Goal: Transaction & Acquisition: Purchase product/service

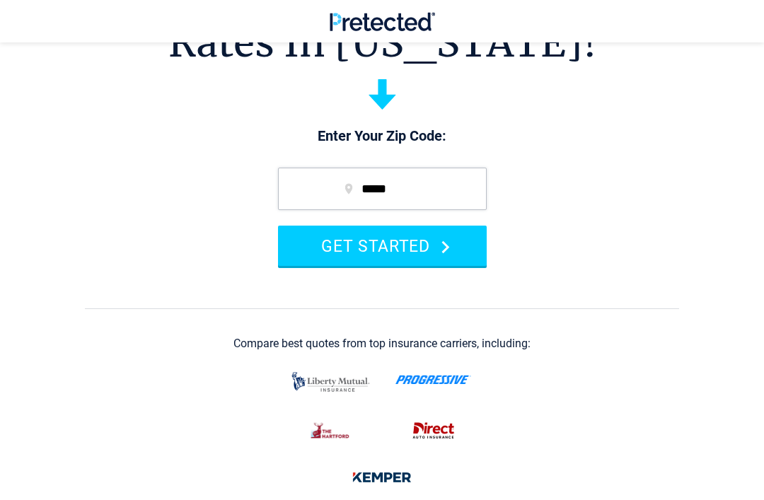
click at [382, 245] on button "GET STARTED" at bounding box center [382, 246] width 209 height 40
click at [449, 168] on input "*****" at bounding box center [382, 189] width 209 height 42
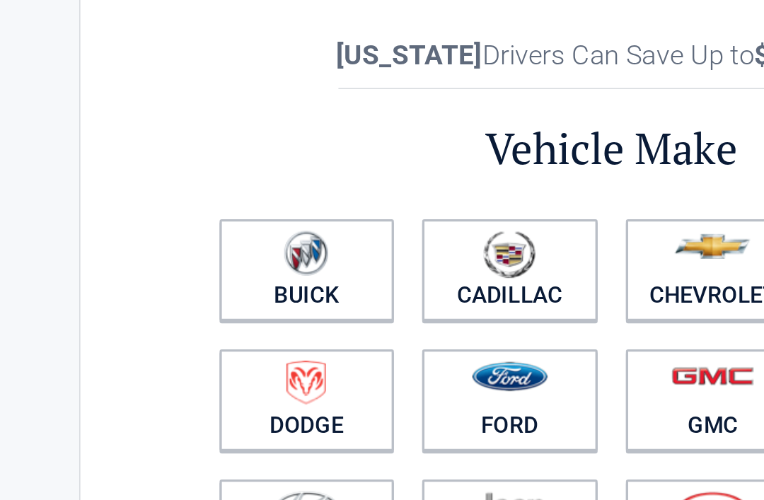
click at [442, 198] on figure at bounding box center [446, 214] width 93 height 32
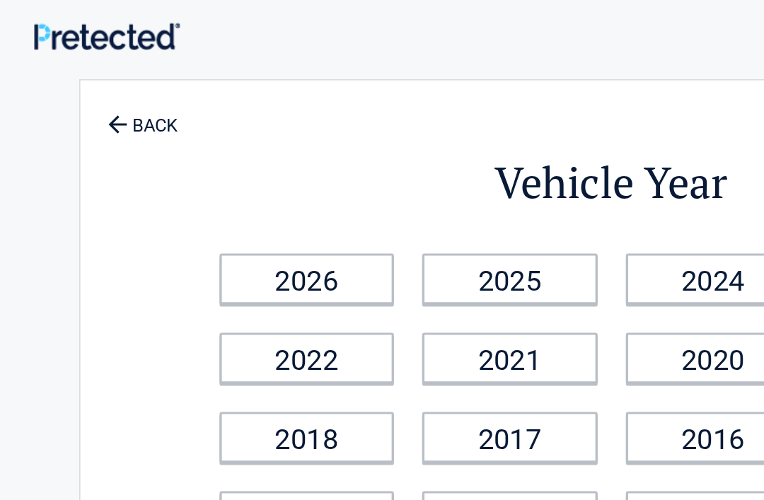
click at [345, 288] on link "2017" at bounding box center [319, 274] width 110 height 32
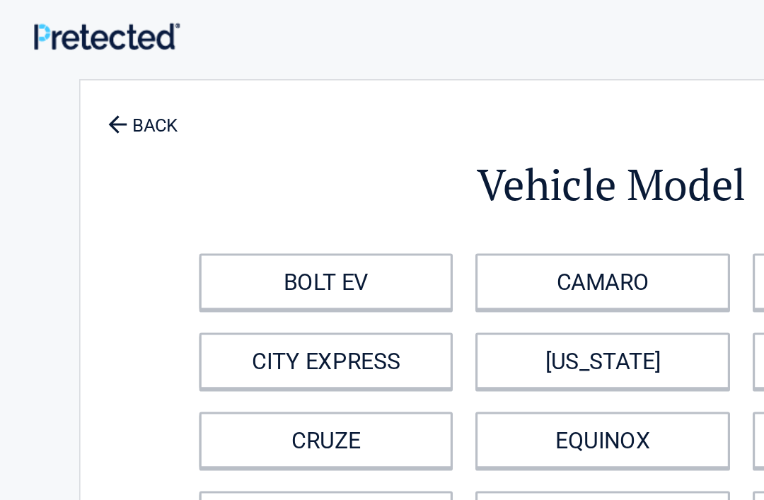
click at [415, 185] on link "CAMARO" at bounding box center [376, 176] width 159 height 35
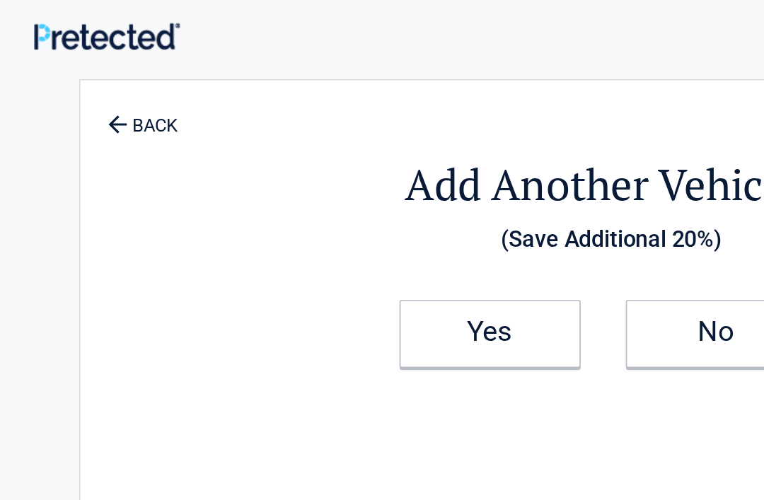
click at [313, 209] on h2 "Yes" at bounding box center [307, 207] width 84 height 10
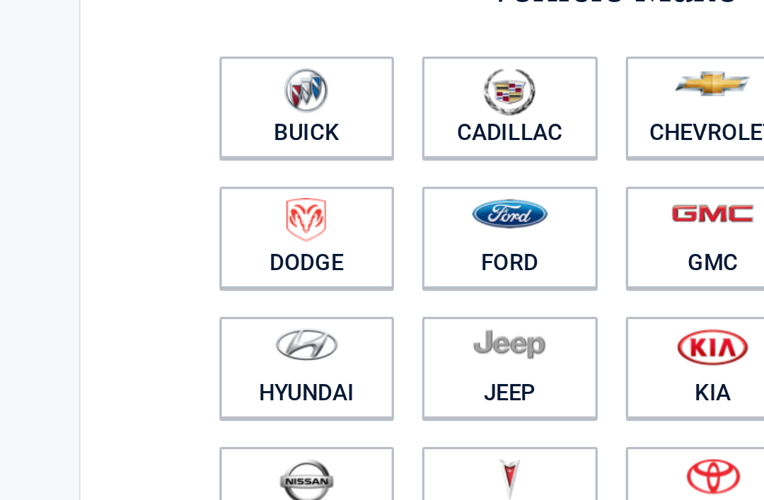
click at [350, 361] on figure at bounding box center [318, 377] width 93 height 32
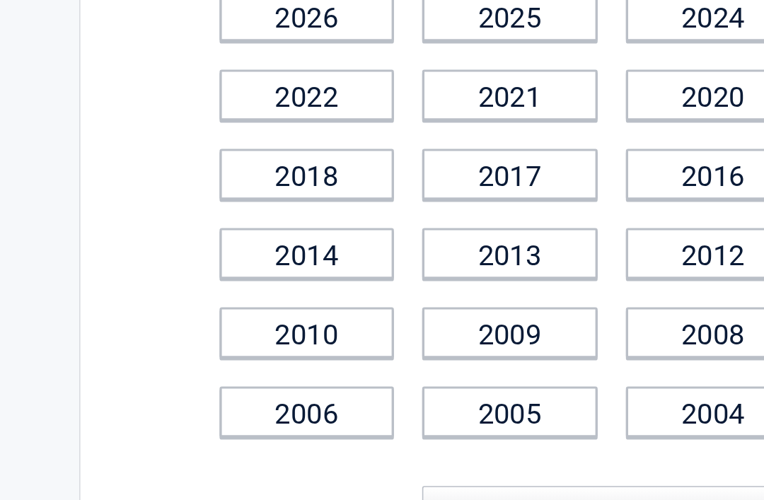
scroll to position [6, 0]
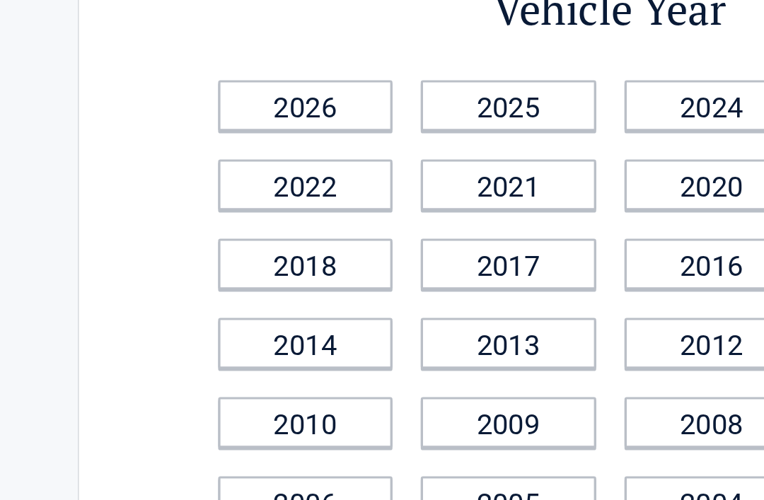
click at [359, 252] on link "2017" at bounding box center [319, 268] width 110 height 32
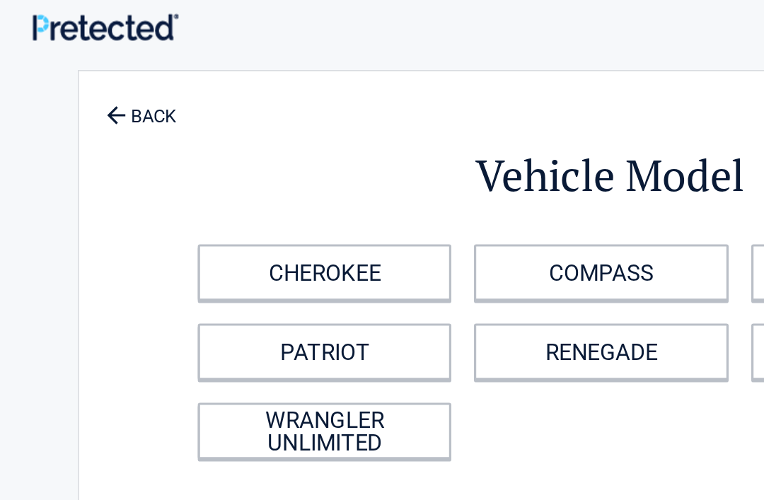
scroll to position [0, 0]
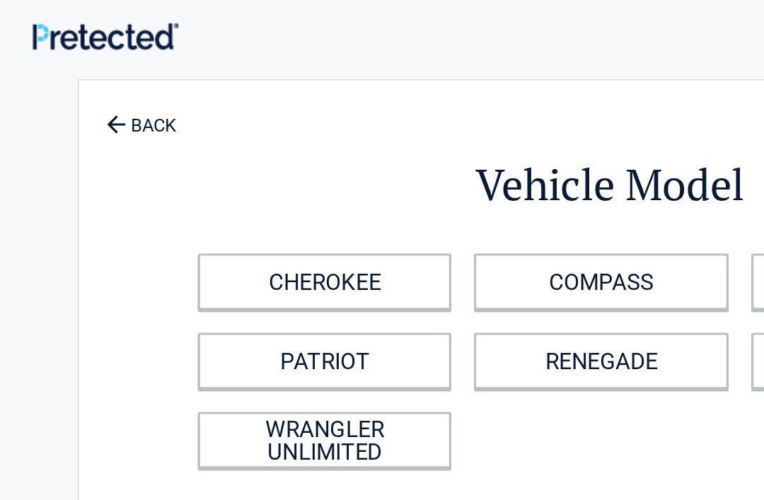
click at [365, 173] on link "COMPASS" at bounding box center [376, 176] width 159 height 35
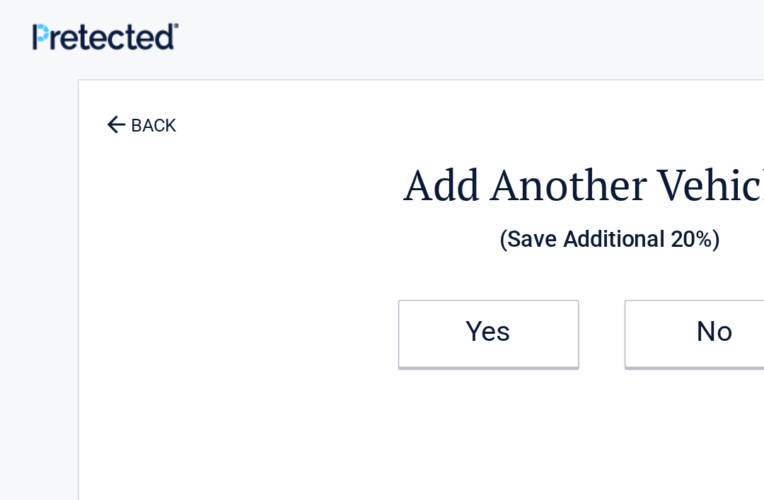
click at [357, 200] on link "Yes" at bounding box center [306, 209] width 113 height 42
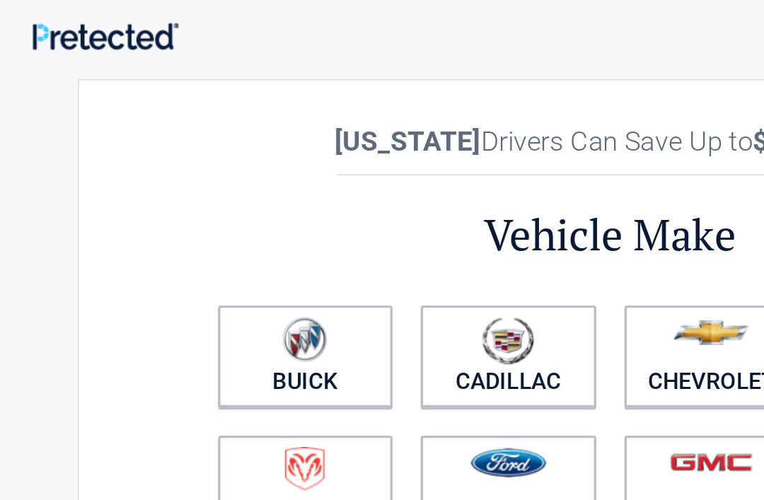
click at [345, 231] on link "Cadillac" at bounding box center [319, 223] width 110 height 64
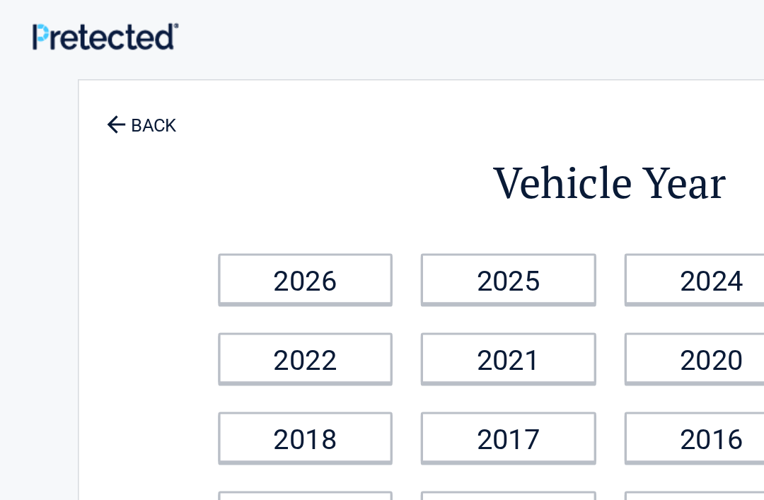
click at [76, 76] on icon at bounding box center [73, 77] width 16 height 16
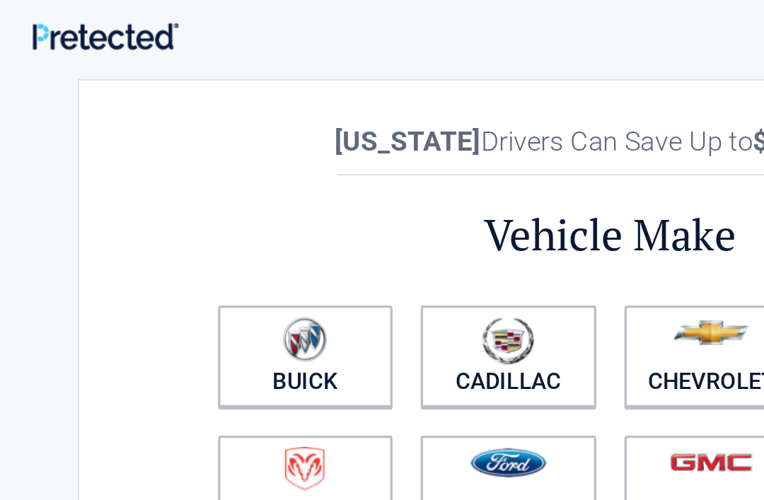
click at [60, 76] on div "**********" at bounding box center [382, 315] width 665 height 530
click at [329, 228] on img at bounding box center [318, 213] width 33 height 30
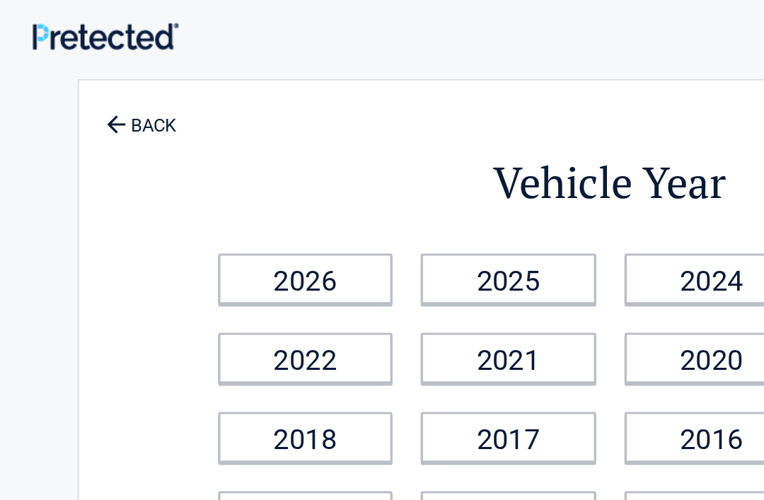
click at [352, 186] on link "2025" at bounding box center [319, 175] width 110 height 32
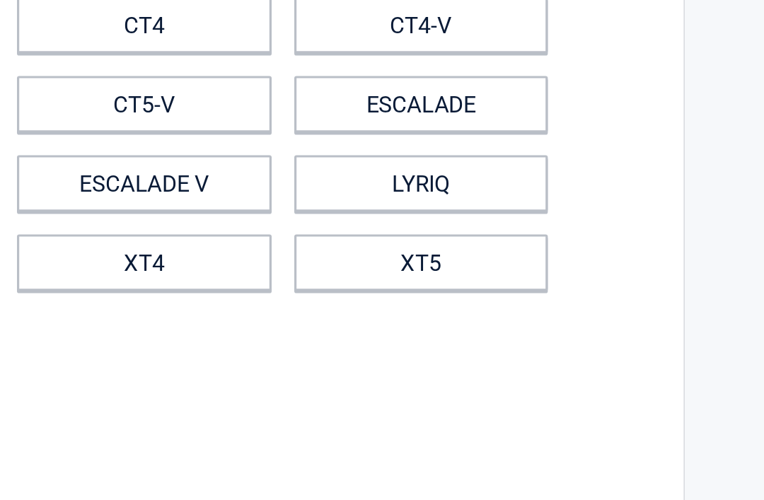
scroll to position [24, 0]
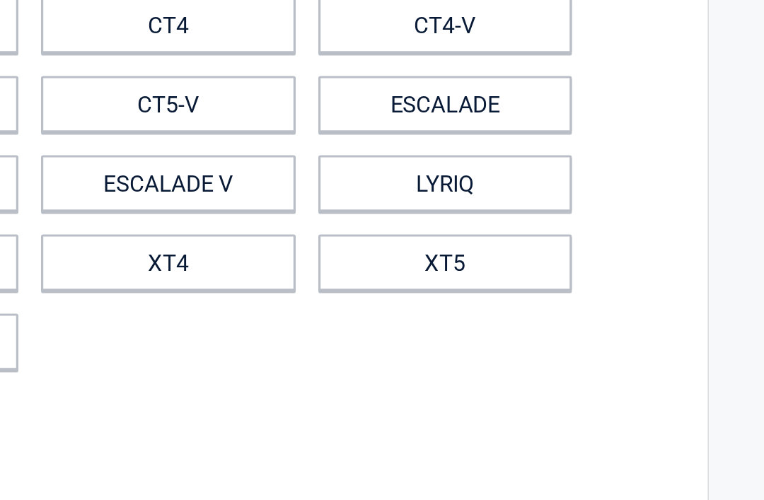
click at [471, 184] on link "ESCALADE" at bounding box center [550, 201] width 159 height 35
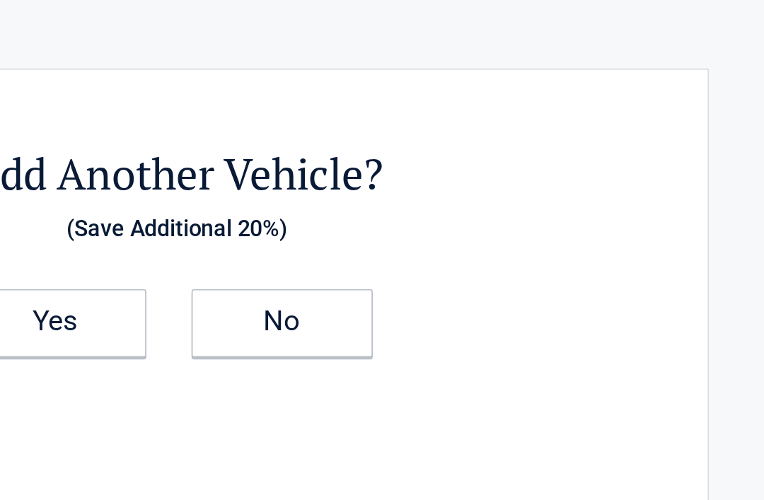
scroll to position [0, 0]
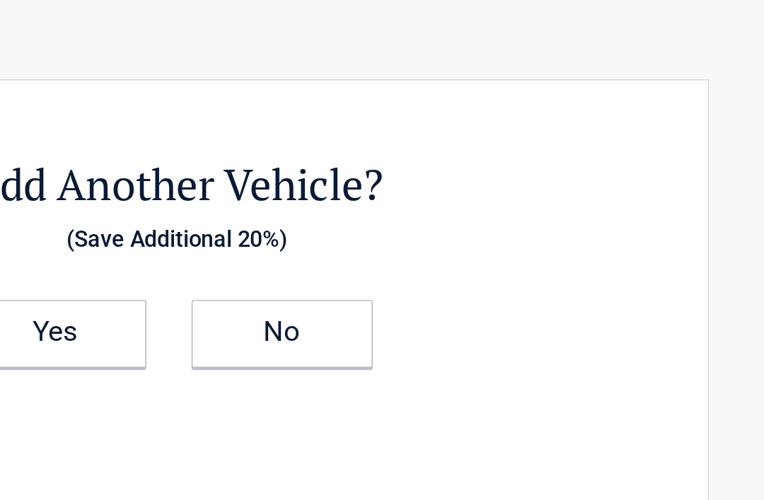
click at [250, 188] on link "Yes" at bounding box center [306, 209] width 113 height 42
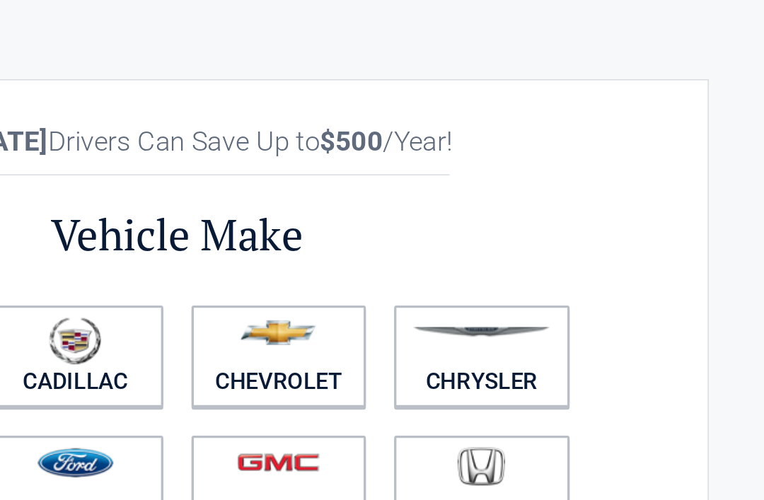
click at [526, 225] on figure at bounding box center [572, 214] width 93 height 32
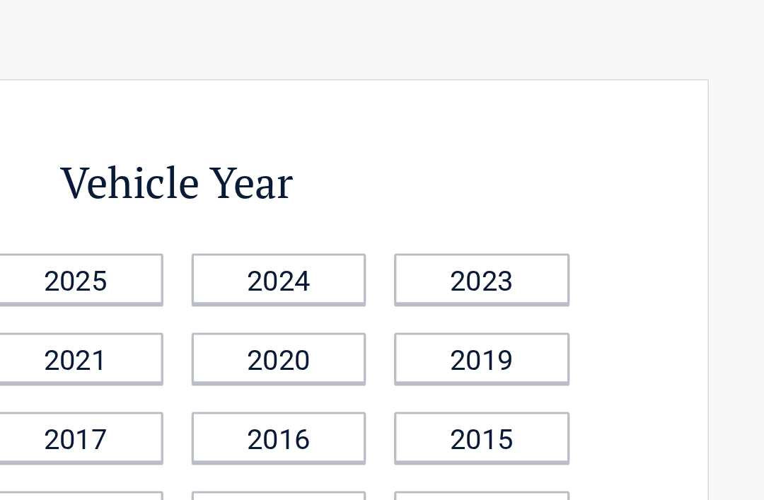
click at [518, 222] on link "2019" at bounding box center [573, 224] width 110 height 32
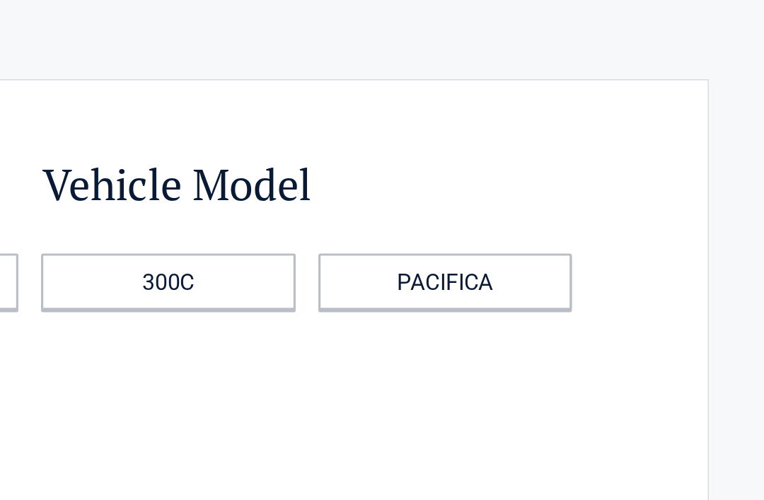
click at [471, 175] on link "PACIFICA" at bounding box center [550, 176] width 159 height 35
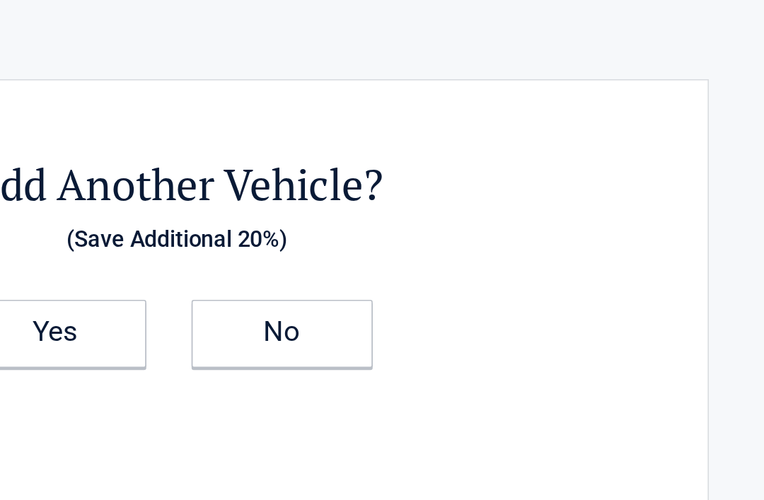
click at [250, 200] on link "Yes" at bounding box center [306, 209] width 113 height 42
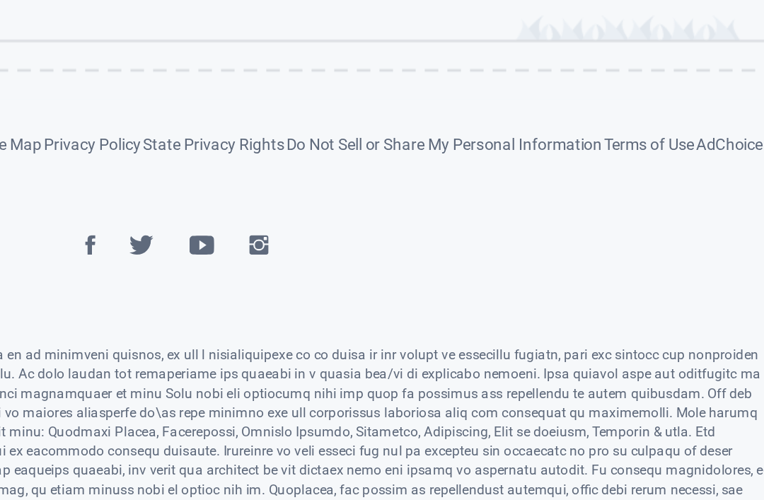
scroll to position [651, 0]
